Goal: Information Seeking & Learning: Check status

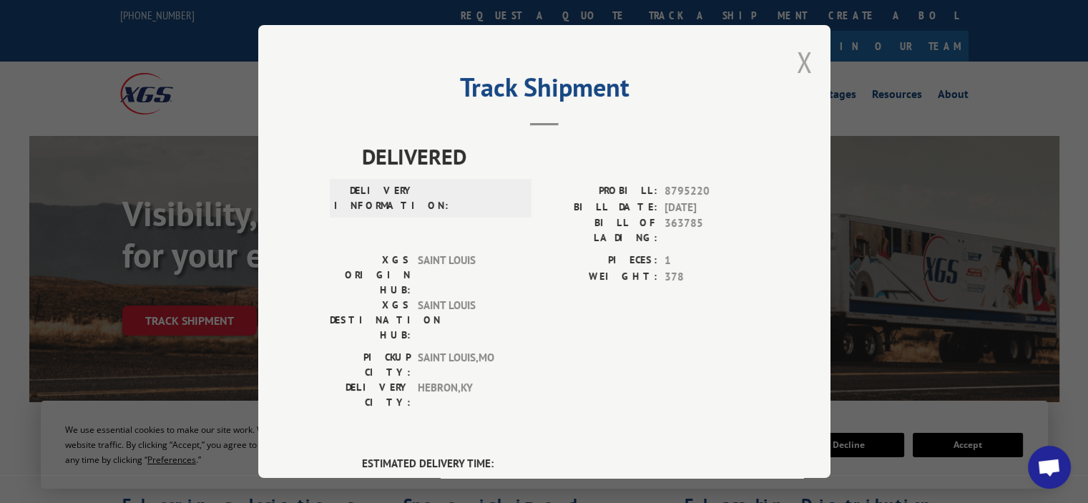
click at [797, 59] on button "Close modal" at bounding box center [805, 62] width 16 height 38
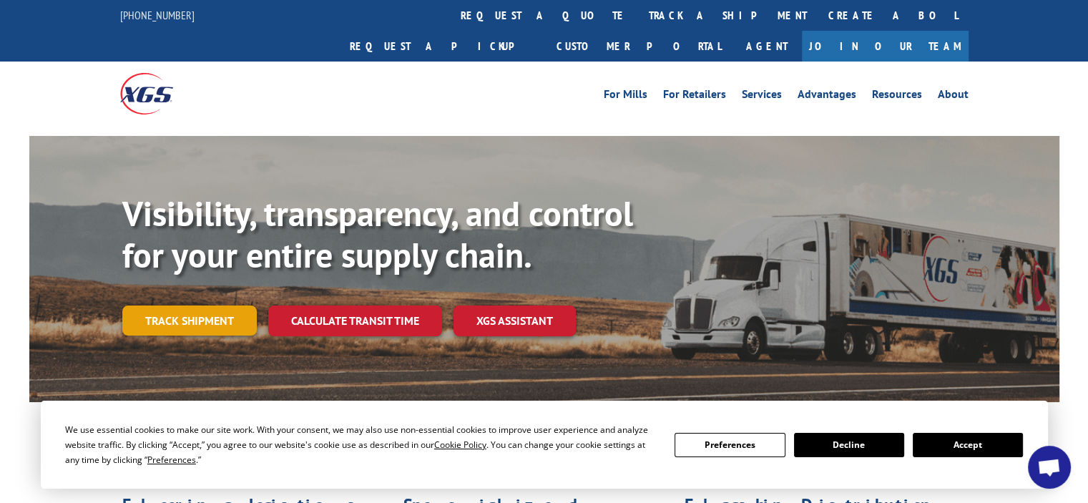
click at [196, 305] on link "Track shipment" at bounding box center [189, 320] width 134 height 30
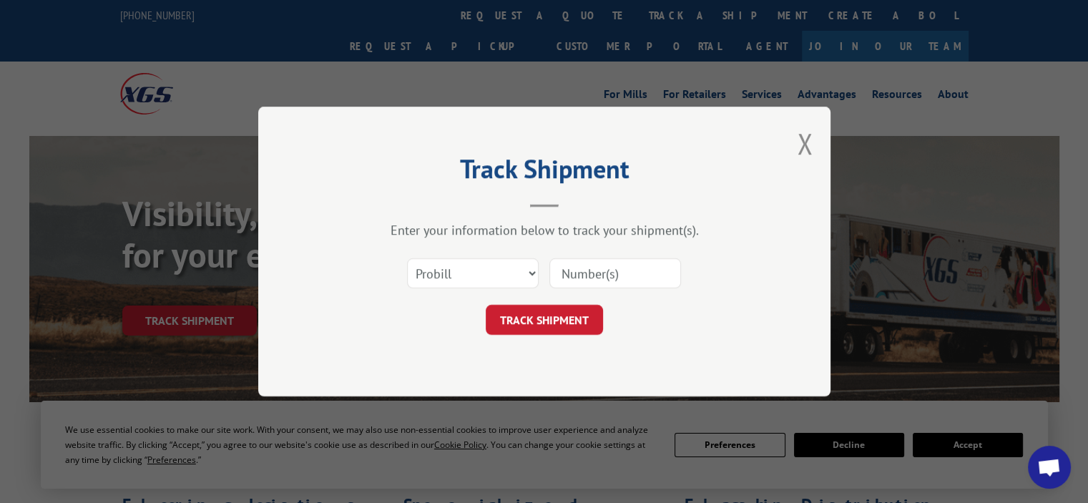
paste input "17728014"
type input "17728014"
click at [501, 340] on div "Track Shipment Enter your information below to track your shipment(s). Select c…" at bounding box center [544, 252] width 572 height 290
click at [506, 328] on button "TRACK SHIPMENT" at bounding box center [544, 320] width 117 height 30
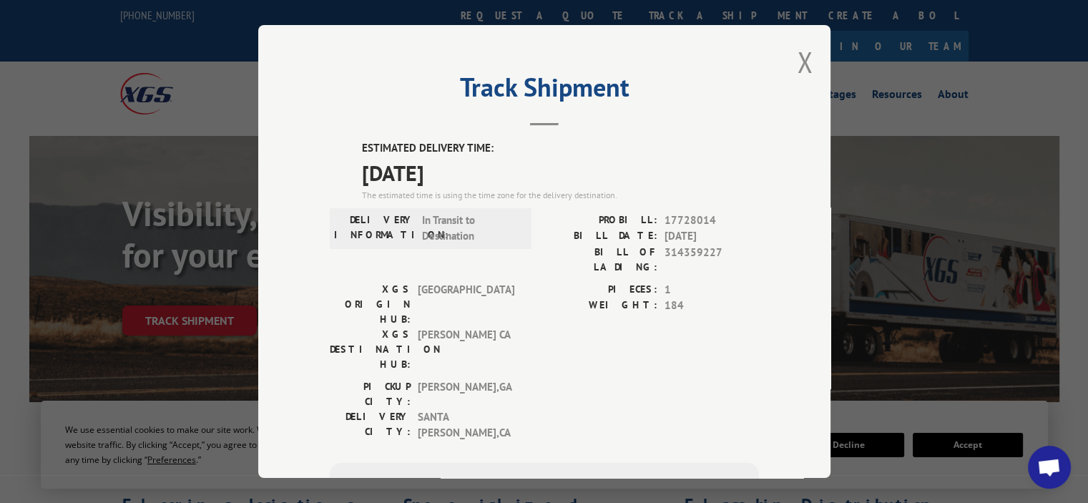
click at [790, 73] on div "Track Shipment ESTIMATED DELIVERY TIME: [DATE] The estimated time is using the …" at bounding box center [544, 251] width 572 height 453
click at [814, 55] on div "Track Shipment ESTIMATED DELIVERY TIME: [DATE] The estimated time is using the …" at bounding box center [544, 251] width 572 height 453
click at [804, 57] on button "Close modal" at bounding box center [805, 62] width 16 height 38
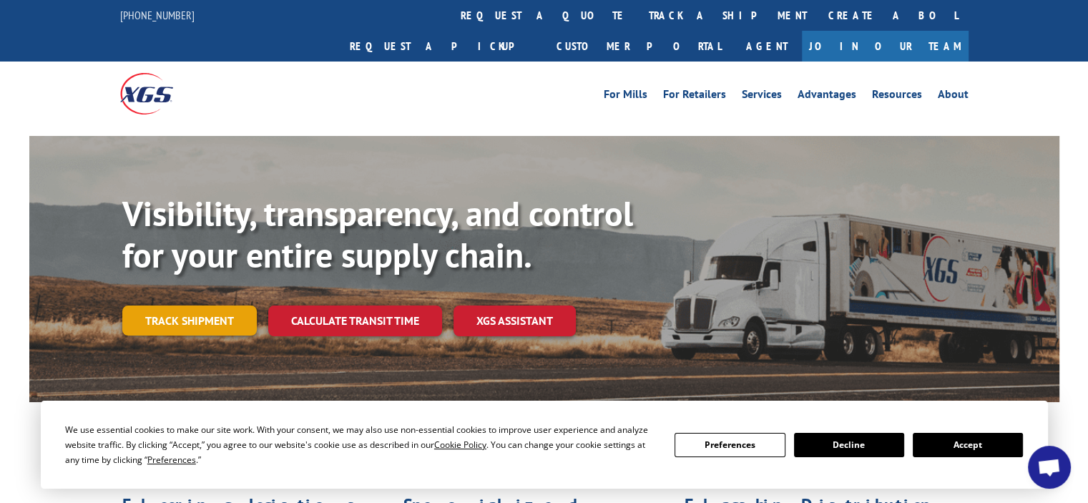
click at [188, 305] on link "Track shipment" at bounding box center [189, 320] width 134 height 30
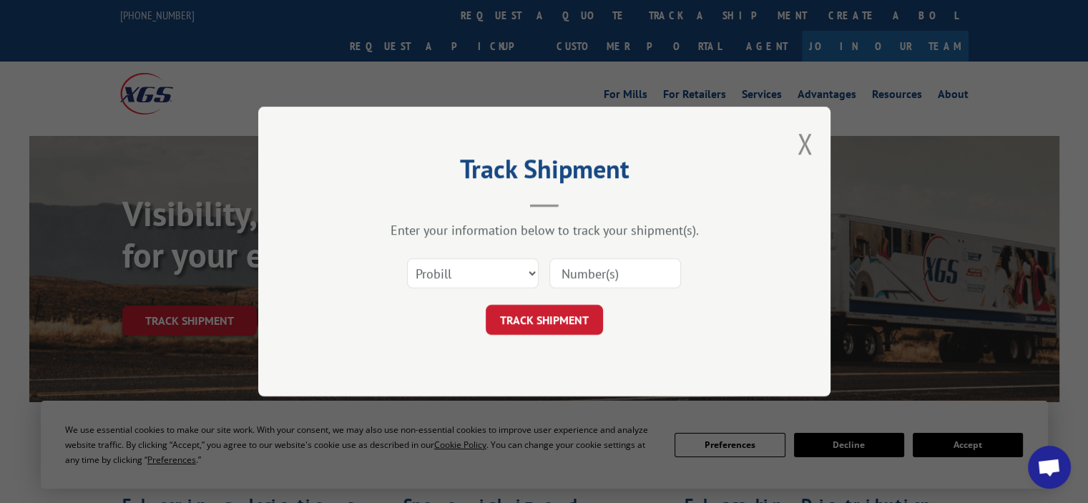
click at [616, 265] on input at bounding box center [615, 273] width 132 height 30
paste input "17694970"
type input "17694970"
click at [538, 318] on button "TRACK SHIPMENT" at bounding box center [544, 320] width 117 height 30
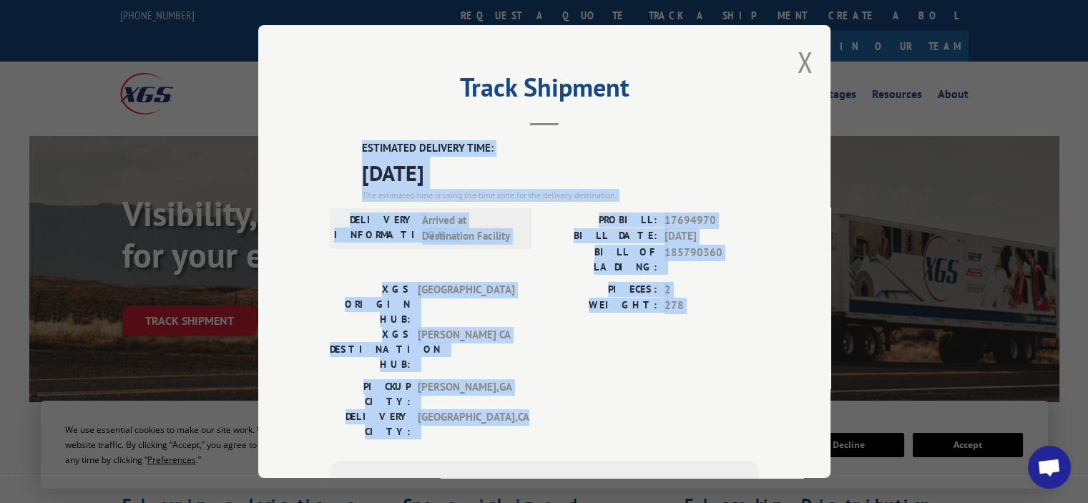
drag, startPoint x: 515, startPoint y: 345, endPoint x: 338, endPoint y: 144, distance: 267.6
click at [338, 144] on div "ESTIMATED DELIVERY TIME: [DATE] The estimated time is using the time zone for t…" at bounding box center [544, 397] width 429 height 514
copy div "ESTIMATED DELIVERY TIME: [DATE] The estimated time is using the time zone for t…"
click at [800, 60] on button "Close modal" at bounding box center [805, 62] width 16 height 38
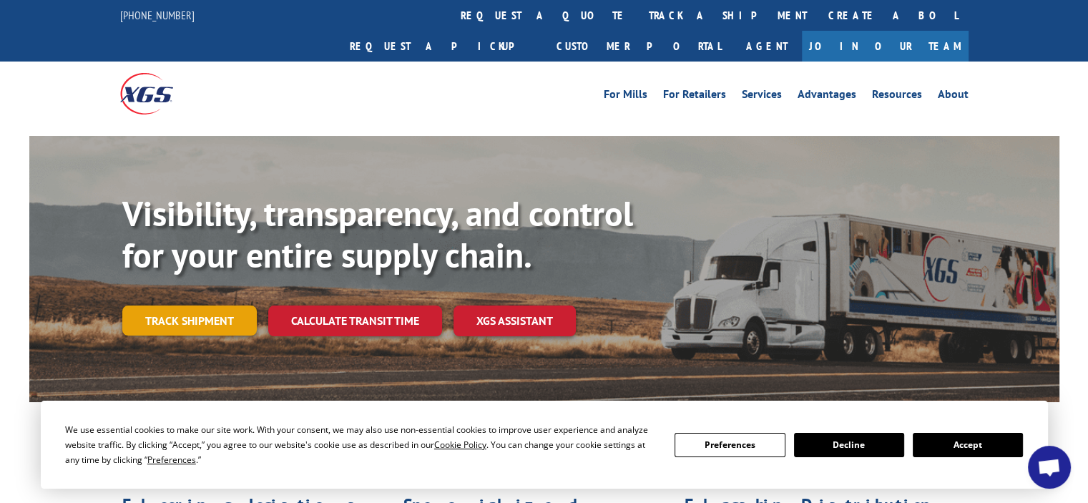
click at [204, 305] on link "Track shipment" at bounding box center [189, 320] width 134 height 30
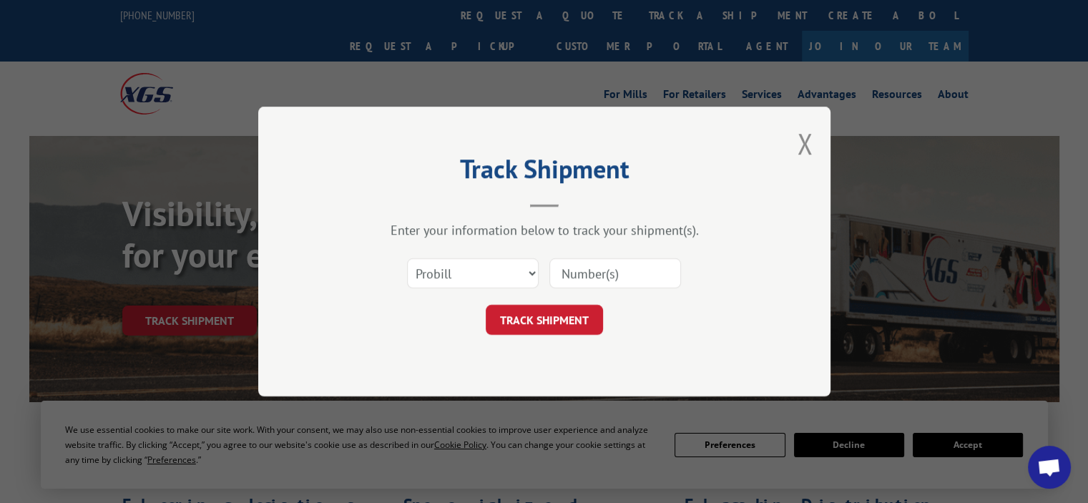
click at [563, 274] on input at bounding box center [615, 273] width 132 height 30
paste input "17695061"
type input "17695061"
click at [546, 307] on button "TRACK SHIPMENT" at bounding box center [544, 320] width 117 height 30
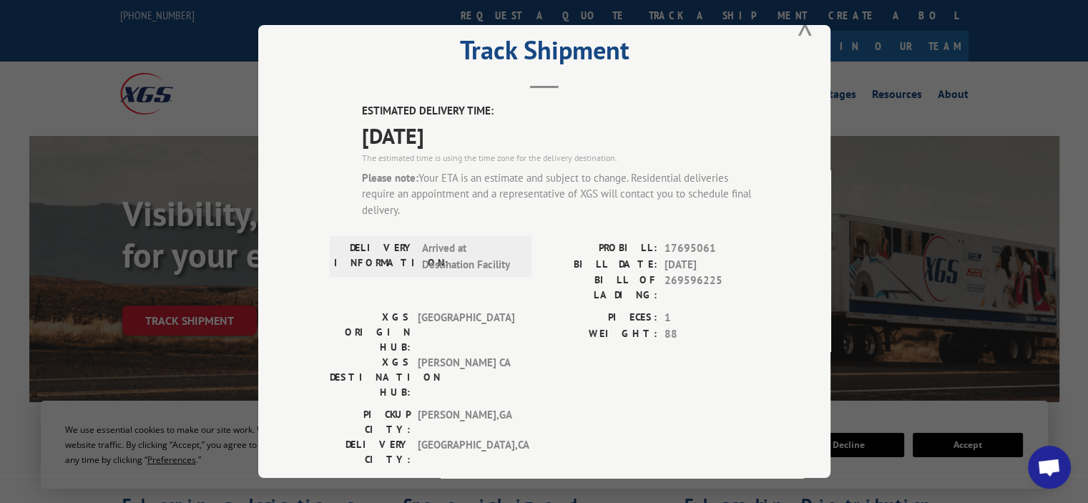
scroll to position [72, 0]
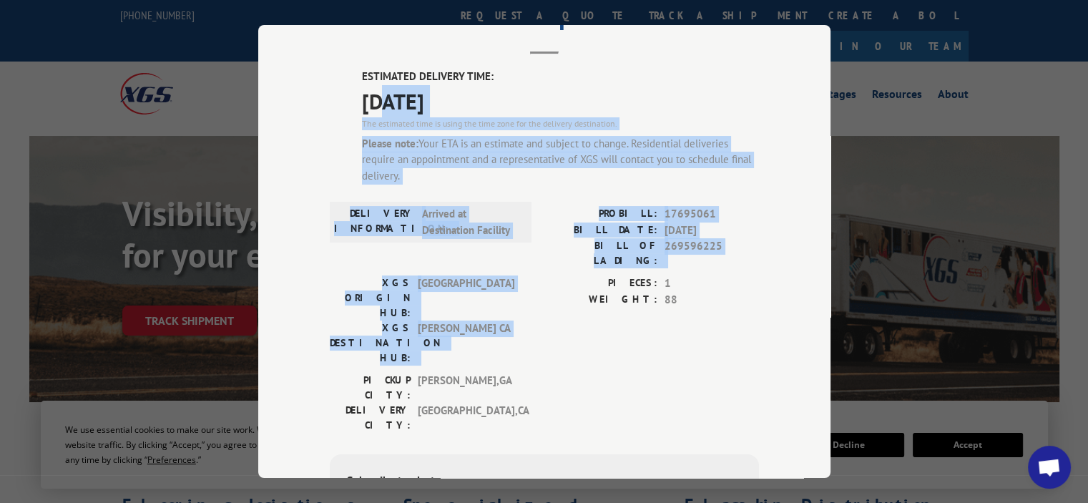
drag, startPoint x: 380, startPoint y: 96, endPoint x: 568, endPoint y: 308, distance: 283.2
click at [577, 298] on div "ESTIMATED DELIVERY TIME: [DATE] The estimated time is using the time zone for t…" at bounding box center [544, 359] width 429 height 580
click at [566, 310] on div "PIECES: 1 WEIGHT: 88" at bounding box center [651, 323] width 215 height 97
